Goal: Task Accomplishment & Management: Manage account settings

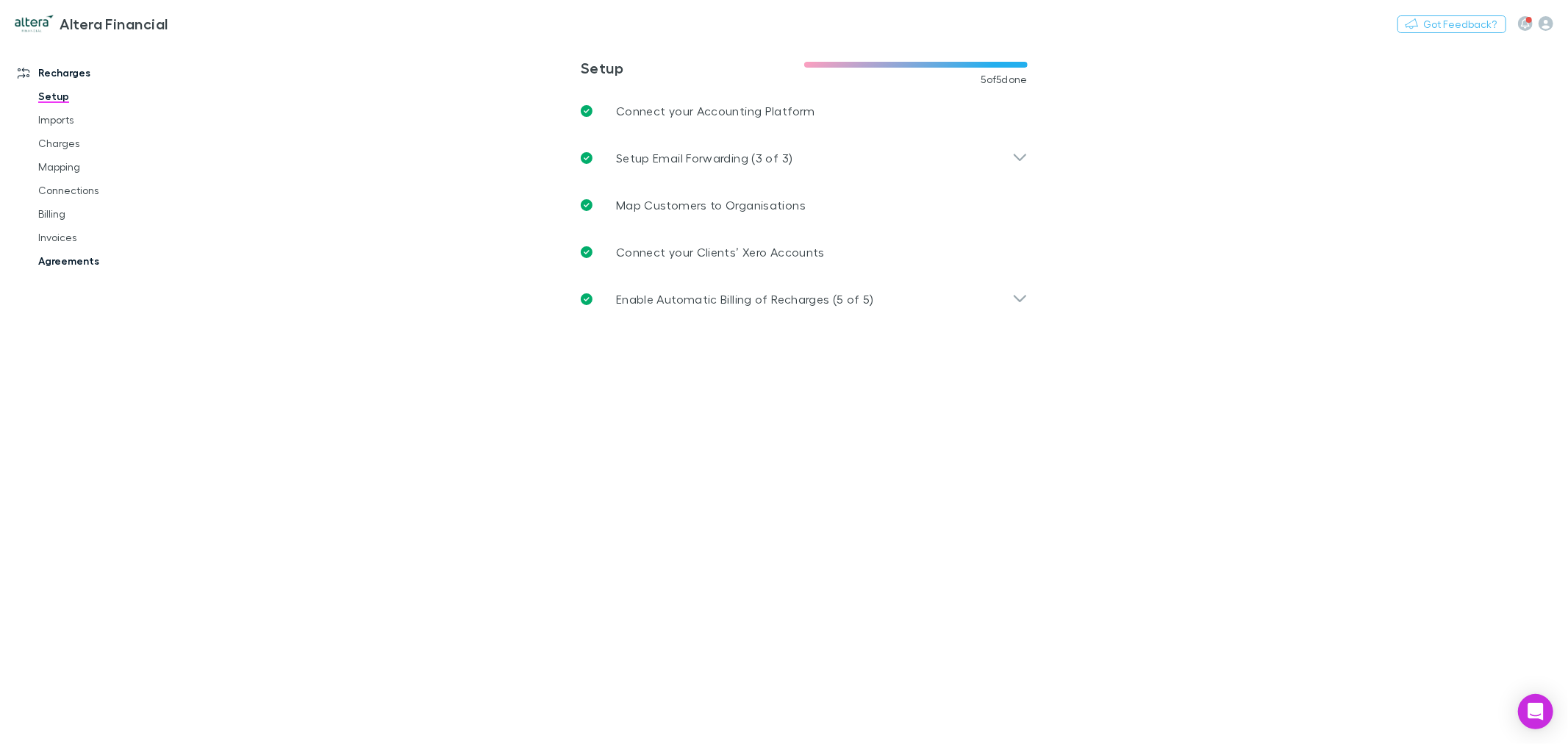
click at [68, 264] on link "Agreements" at bounding box center [113, 260] width 179 height 24
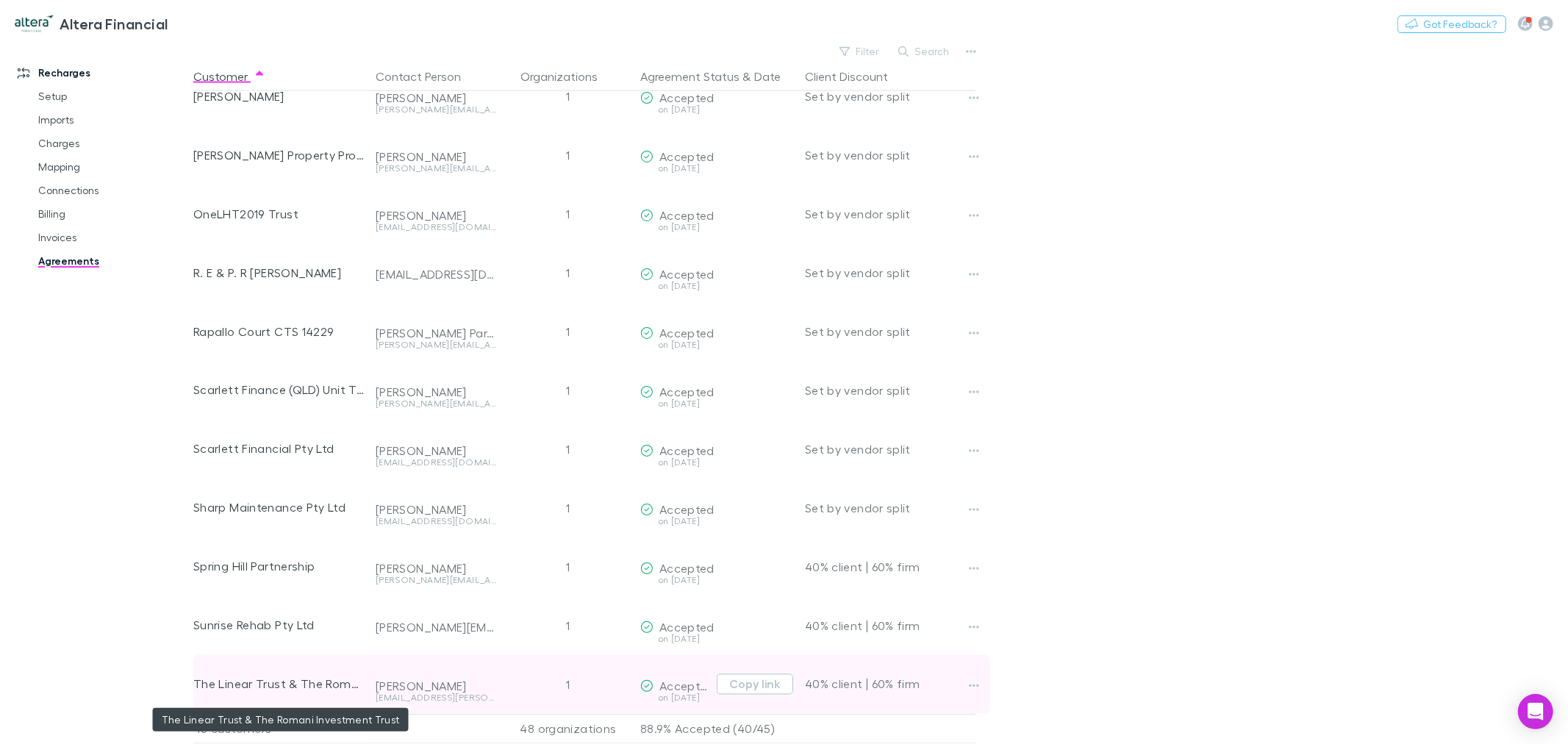
scroll to position [2034, 0]
click at [971, 684] on icon "button" at bounding box center [974, 686] width 11 height 3
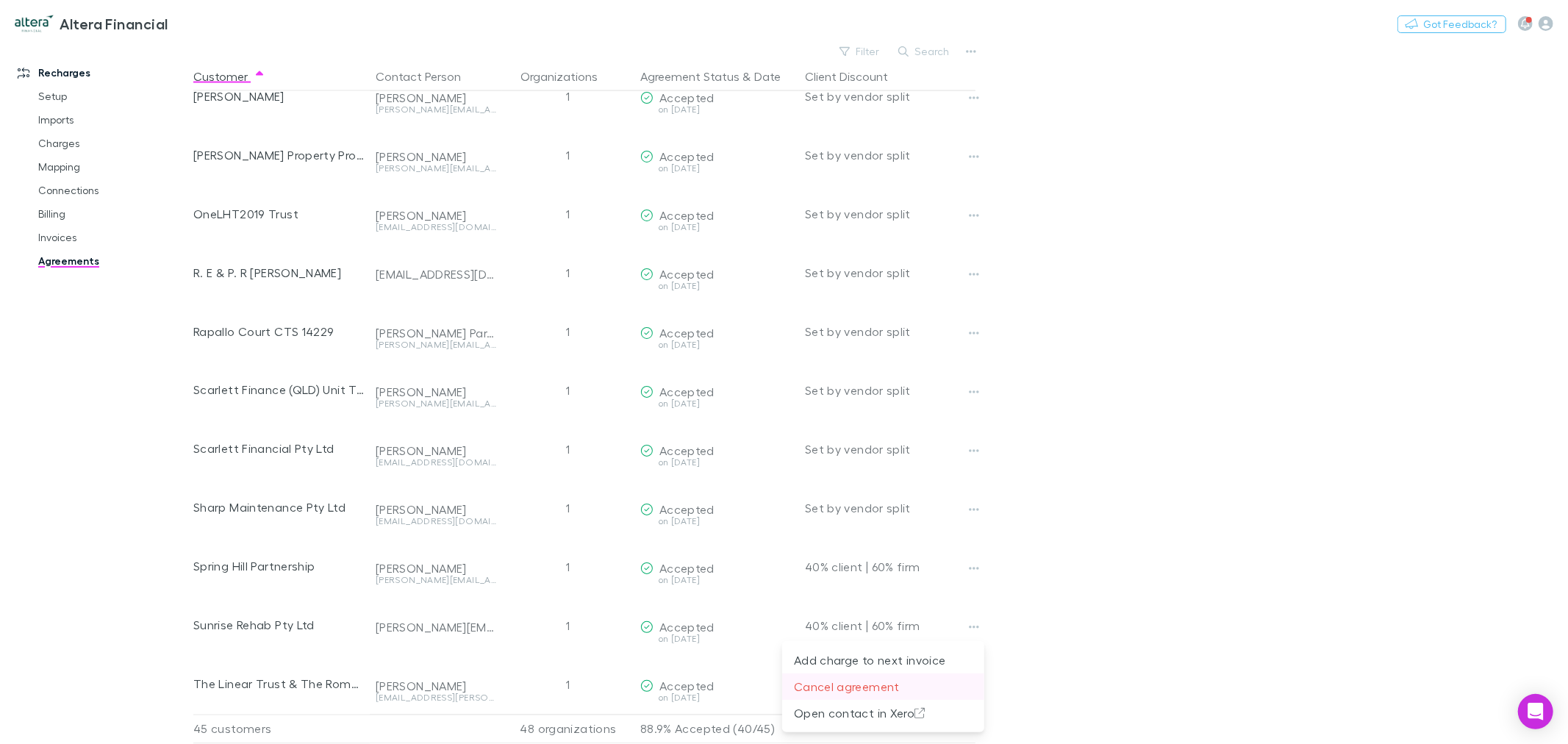
click at [887, 686] on p "Cancel agreement" at bounding box center [883, 686] width 178 height 18
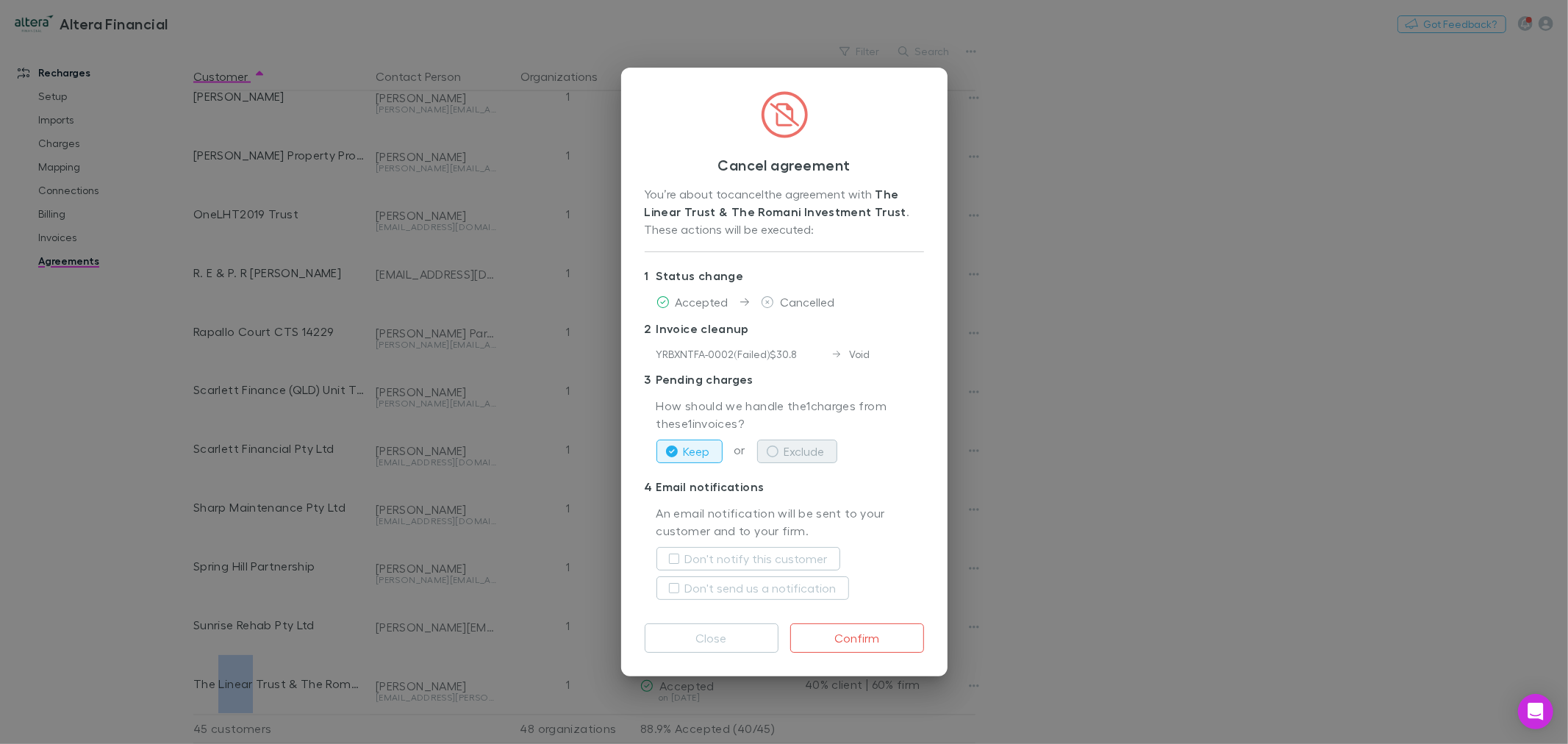
click at [806, 446] on button "Exclude" at bounding box center [797, 451] width 80 height 24
click at [880, 640] on button "Confirm" at bounding box center [857, 638] width 134 height 29
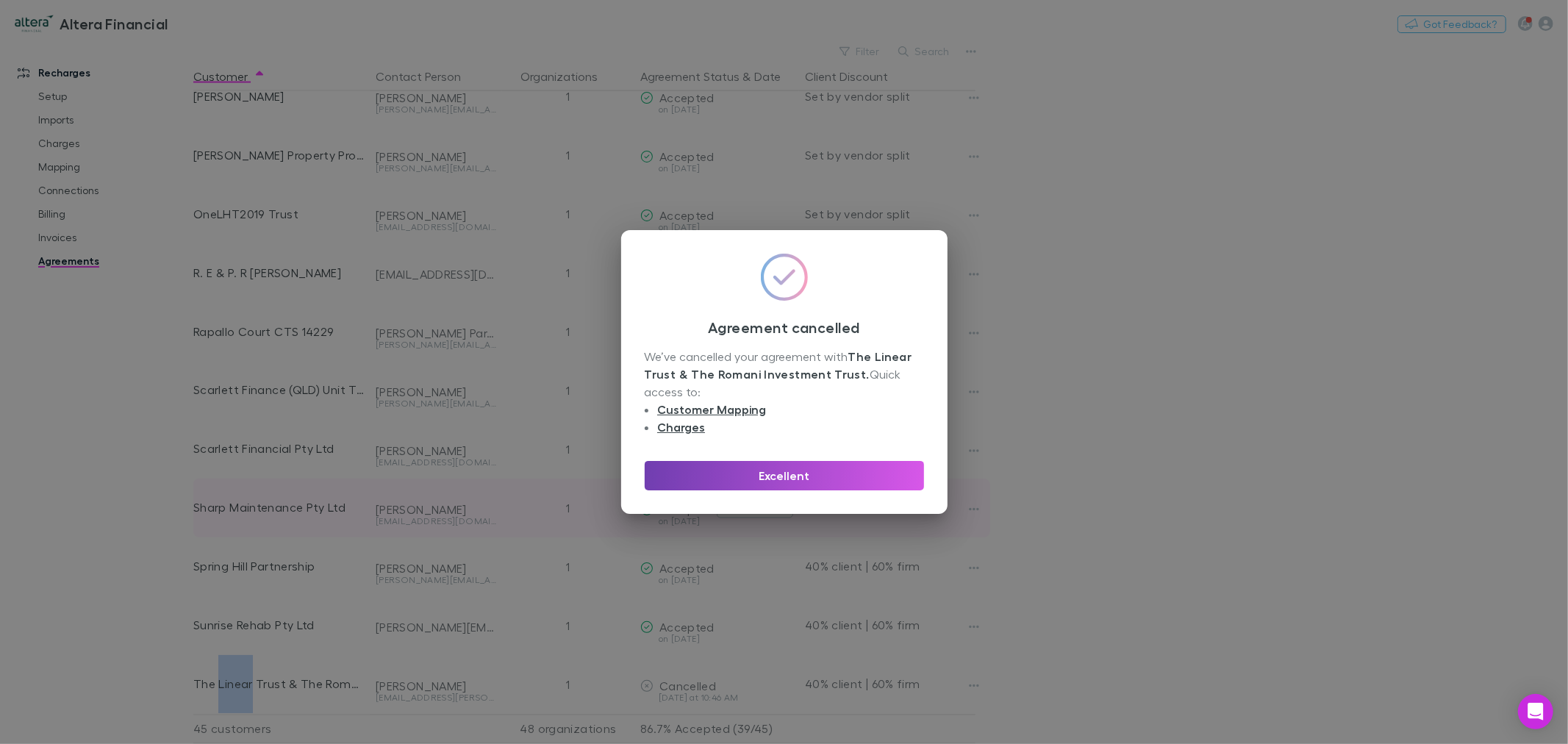
click at [796, 482] on button "Excellent" at bounding box center [784, 476] width 280 height 29
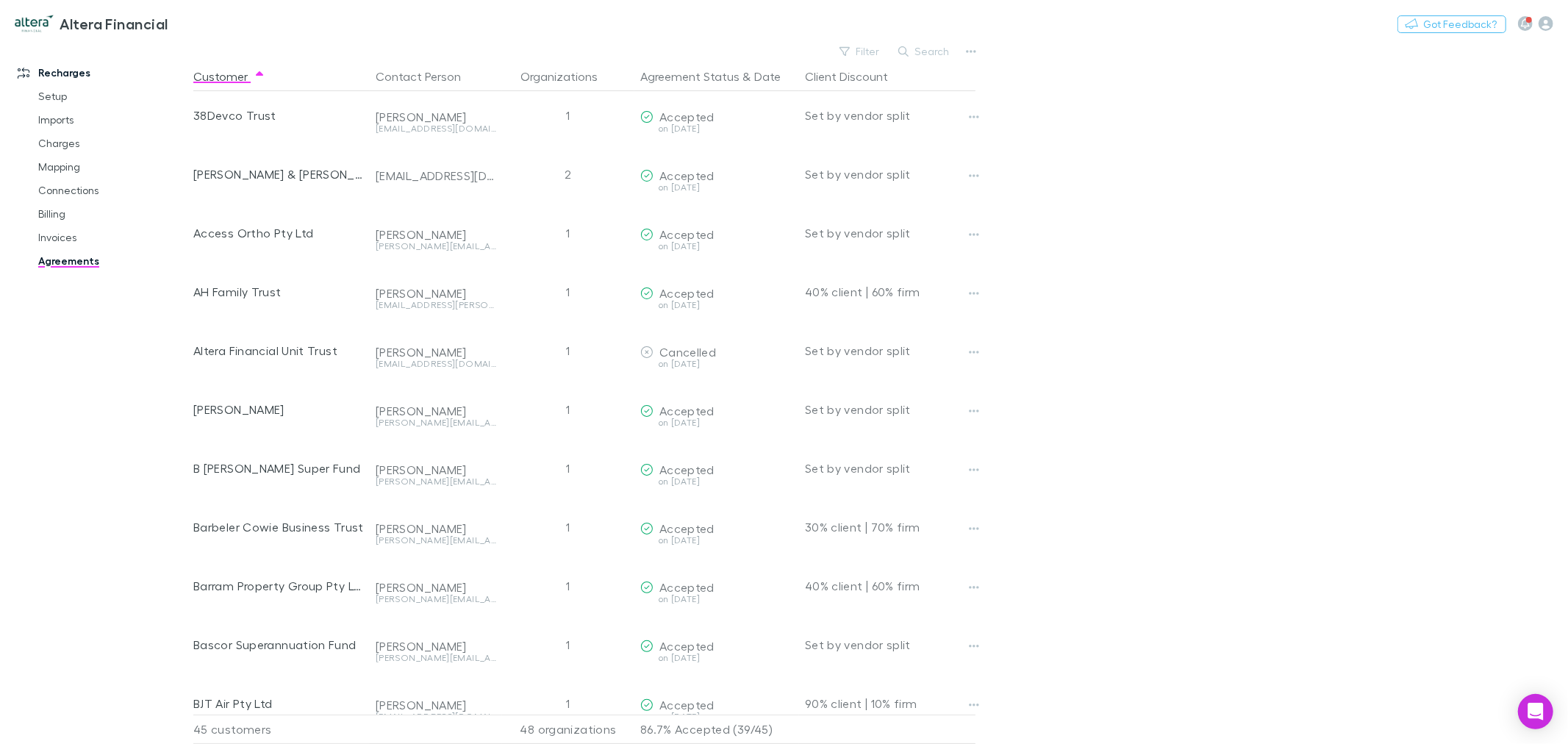
scroll to position [0, 0]
